Goal: Browse casually: Explore the website without a specific task or goal

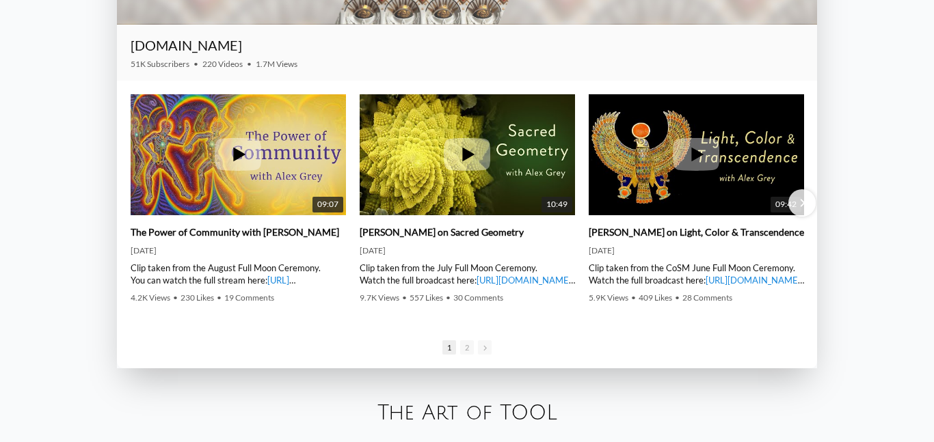
scroll to position [1903, 0]
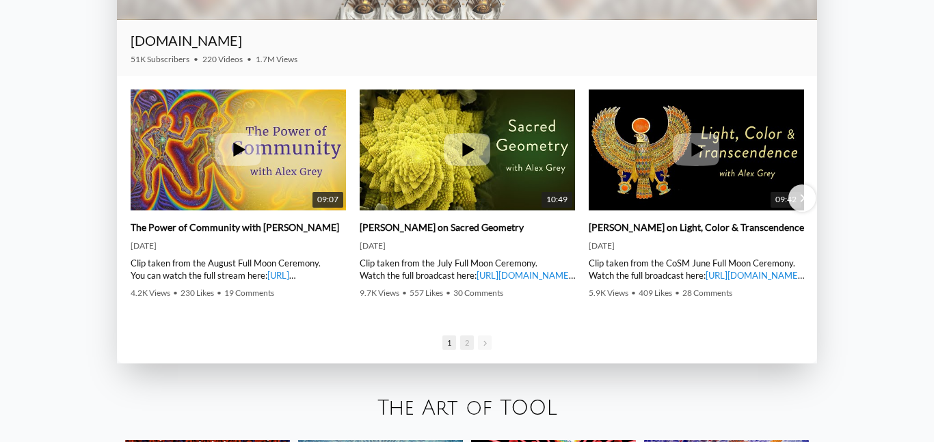
click at [468, 343] on span "2" at bounding box center [467, 343] width 14 height 14
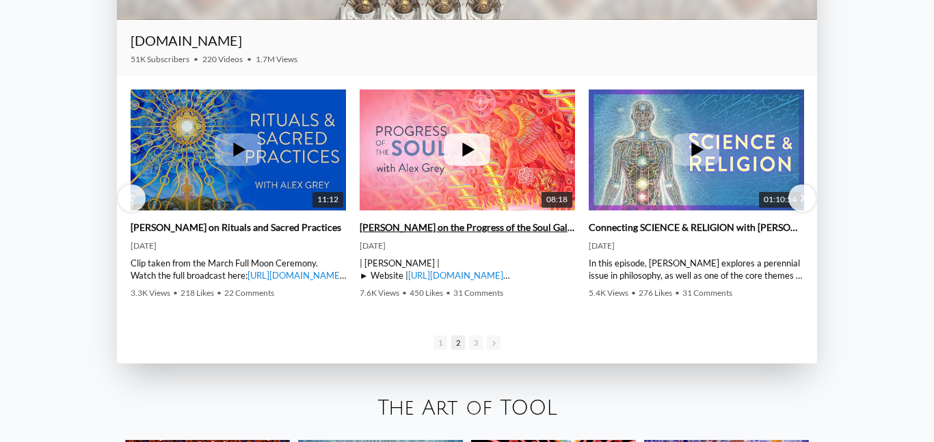
click at [488, 196] on img at bounding box center [467, 149] width 215 height 161
click at [437, 277] on link "https://www.alexgrey.com" at bounding box center [455, 275] width 95 height 11
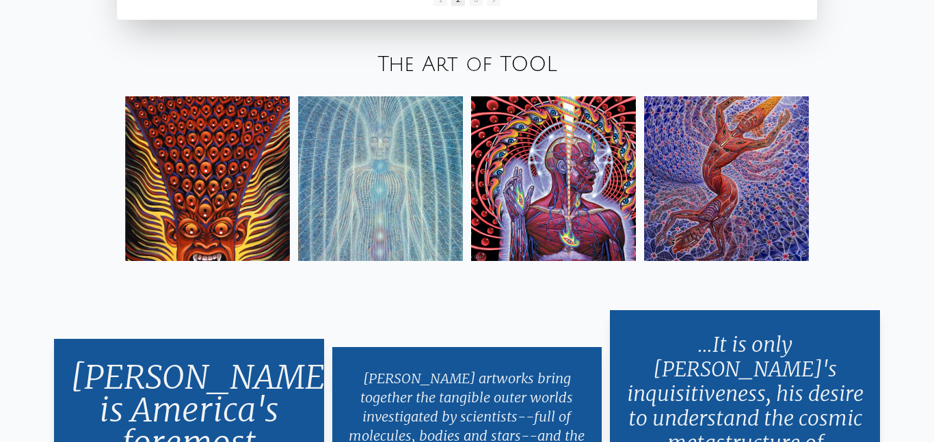
scroll to position [2244, 0]
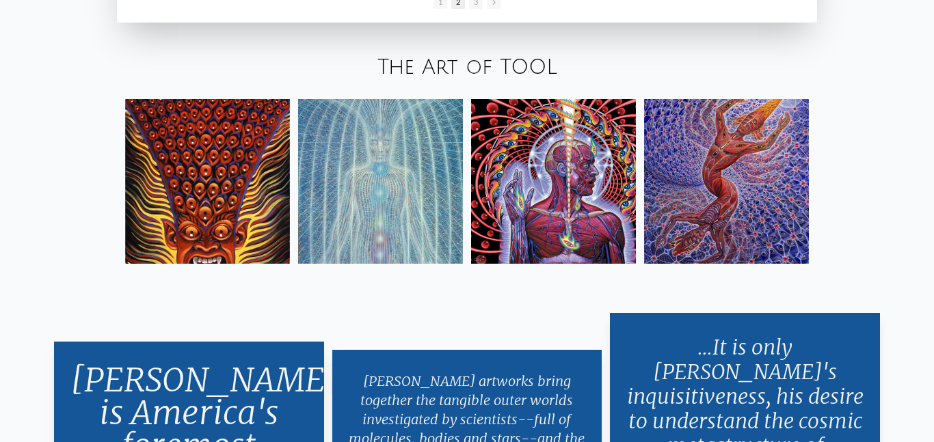
click at [293, 171] on div at bounding box center [467, 181] width 701 height 181
click at [278, 170] on img at bounding box center [207, 181] width 165 height 165
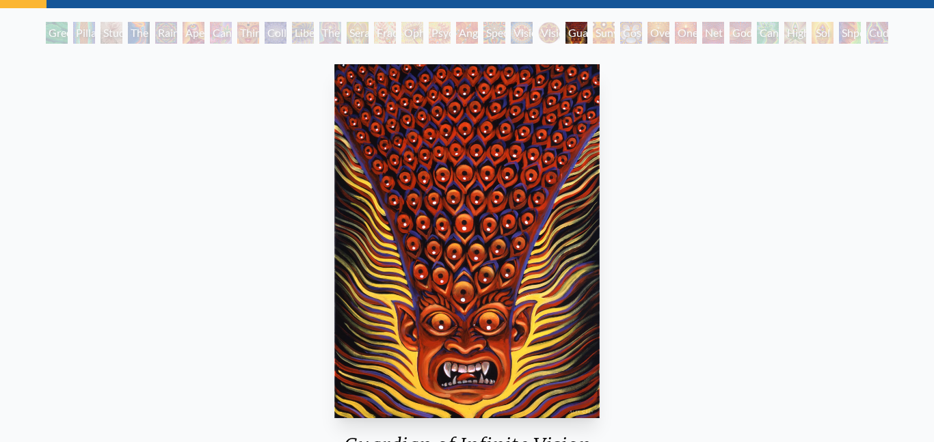
scroll to position [64, 0]
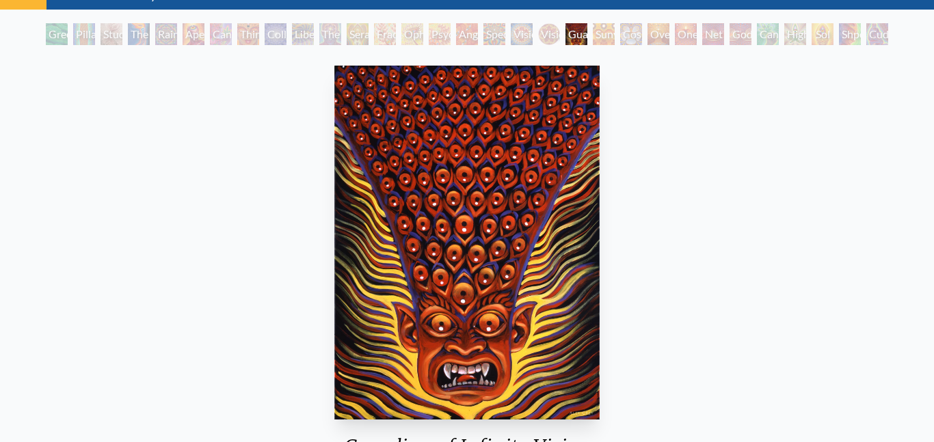
click at [50, 36] on div "Green Hand" at bounding box center [57, 34] width 22 height 22
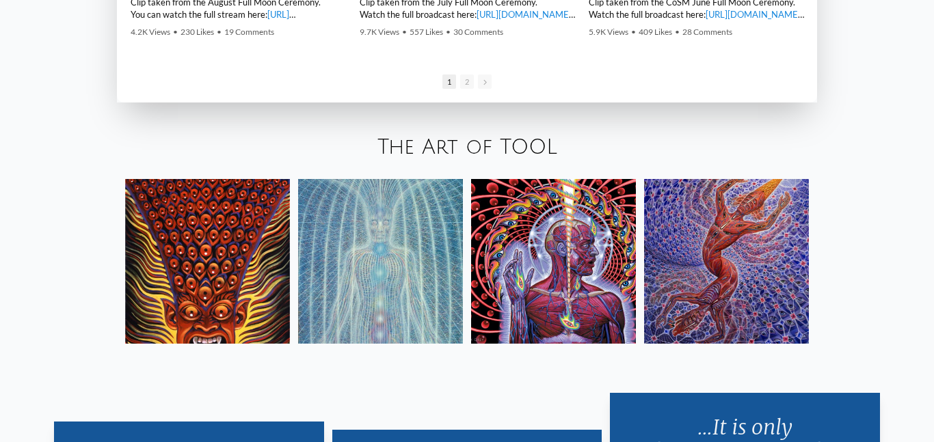
scroll to position [2165, 0]
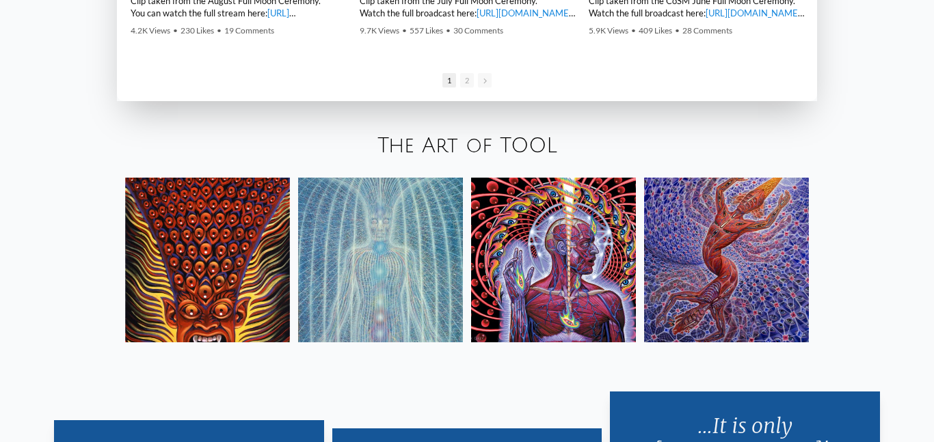
click at [580, 311] on img at bounding box center [553, 260] width 165 height 165
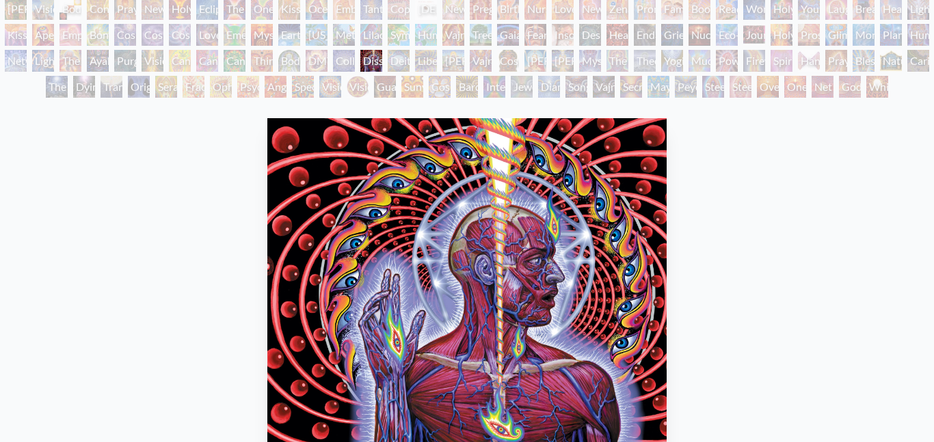
scroll to position [88, 0]
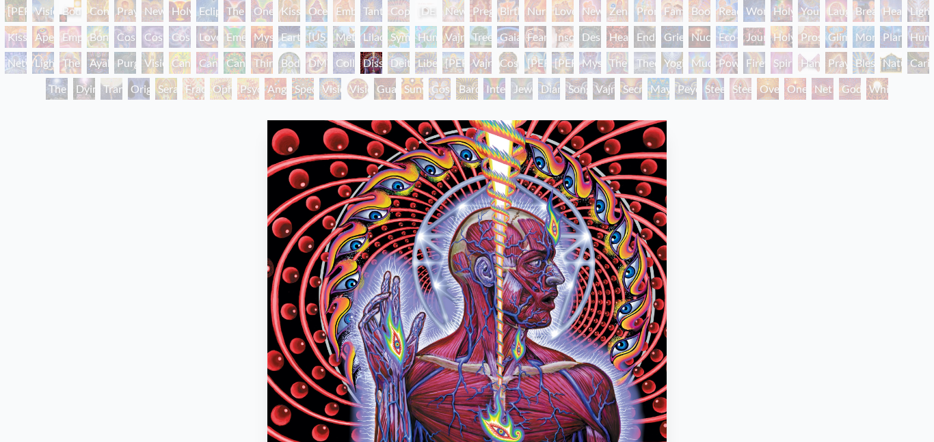
click at [345, 64] on div "Collective Vision" at bounding box center [344, 63] width 22 height 22
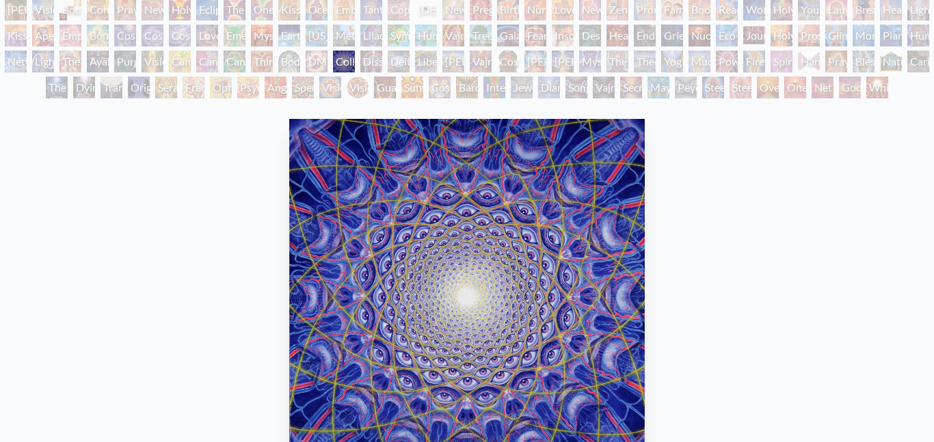
scroll to position [21, 0]
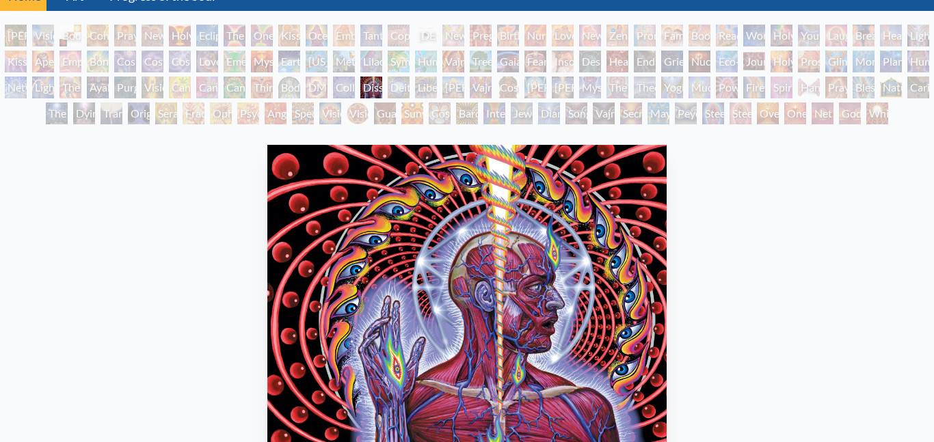
scroll to position [46, 0]
